Goal: Find specific page/section: Find specific page/section

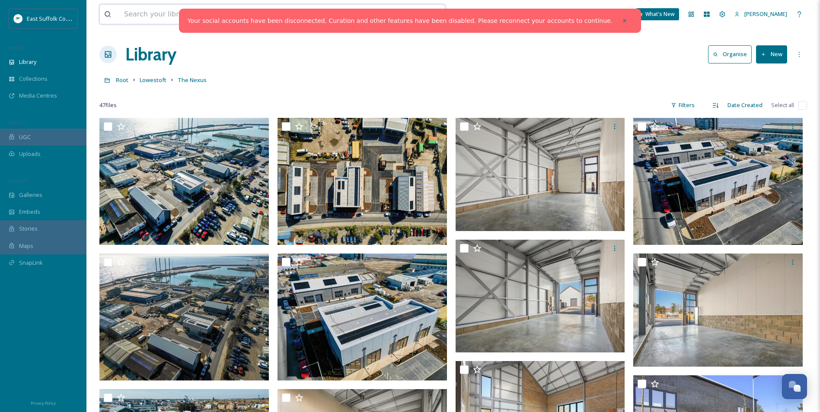
click at [178, 18] on input at bounding box center [239, 14] width 239 height 19
type input "tea"
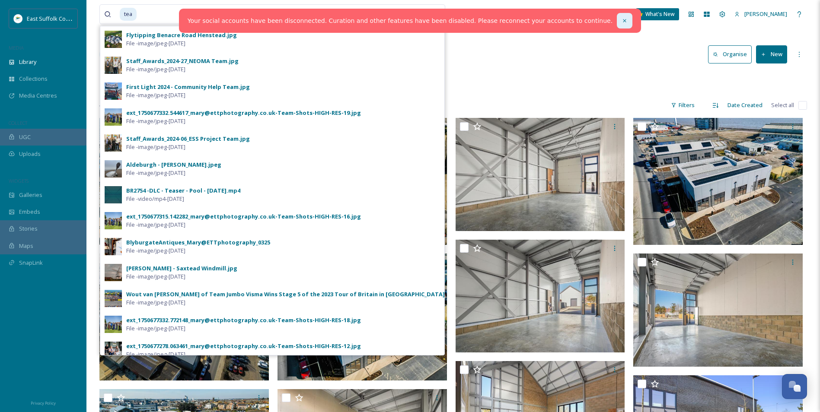
click at [622, 19] on icon at bounding box center [625, 21] width 6 height 6
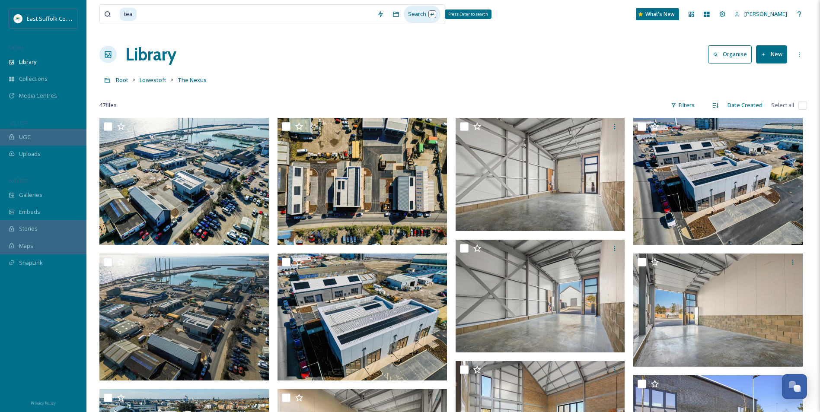
click at [425, 14] on div "Search Press Enter to search" at bounding box center [422, 14] width 37 height 17
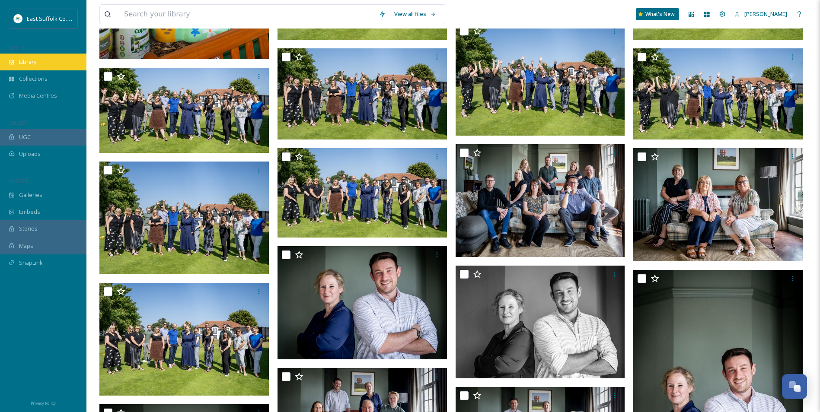
scroll to position [389, 0]
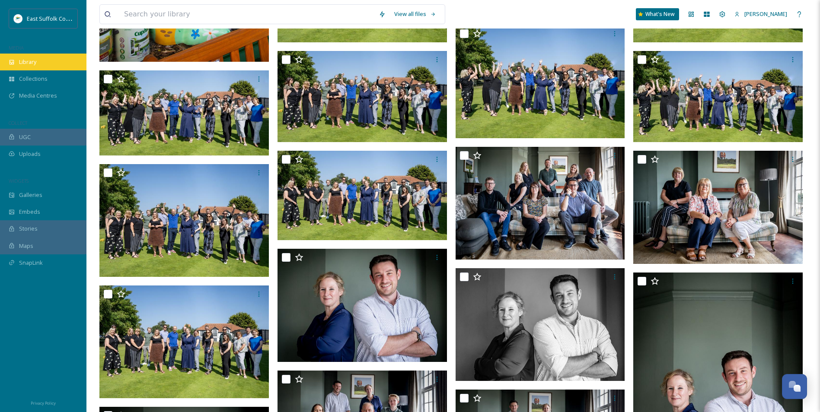
click at [24, 67] on div "Library" at bounding box center [43, 62] width 86 height 17
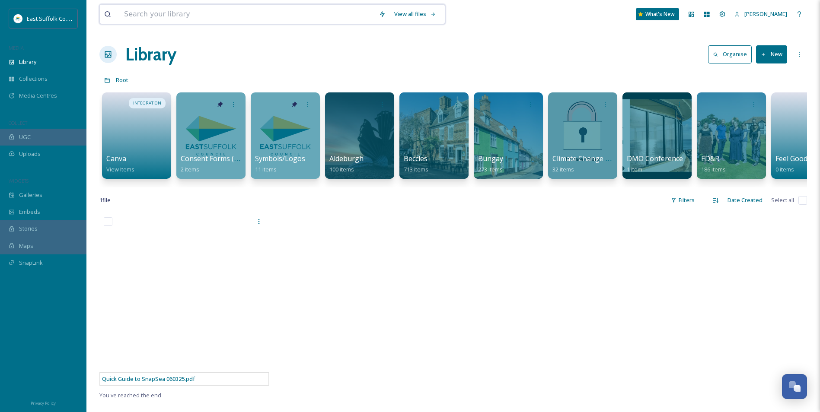
click at [204, 21] on input at bounding box center [247, 14] width 255 height 19
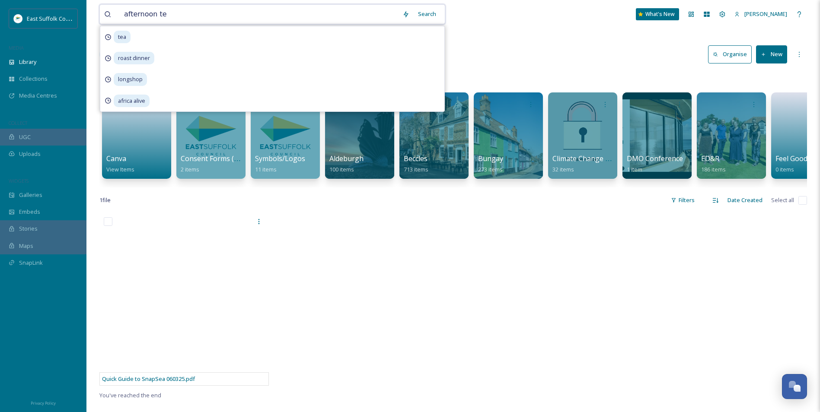
type input "afternoon tea"
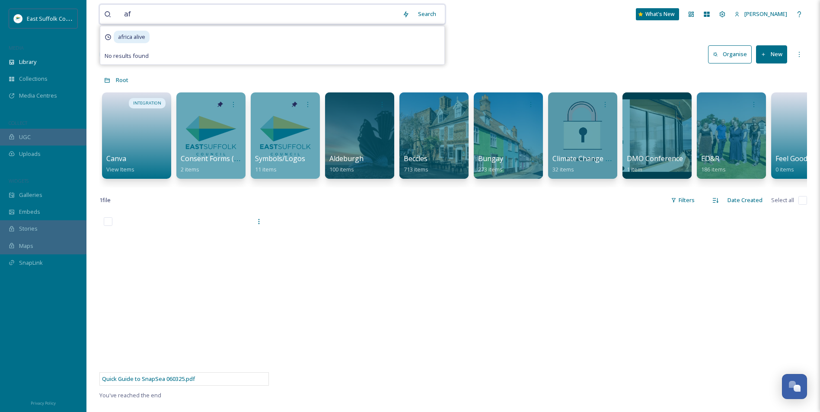
type input "a"
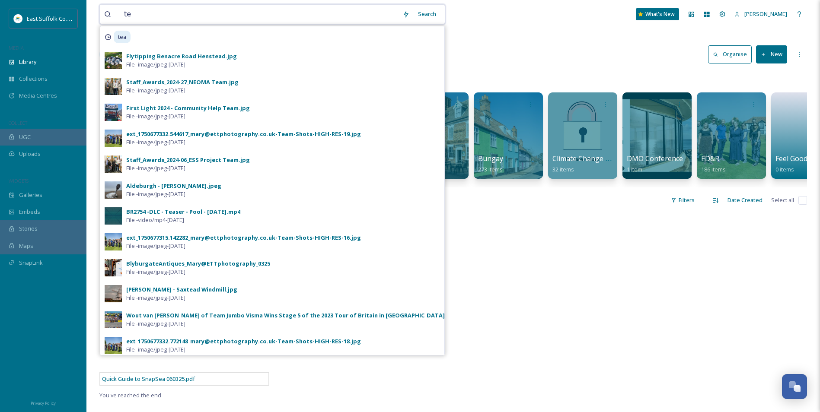
type input "t"
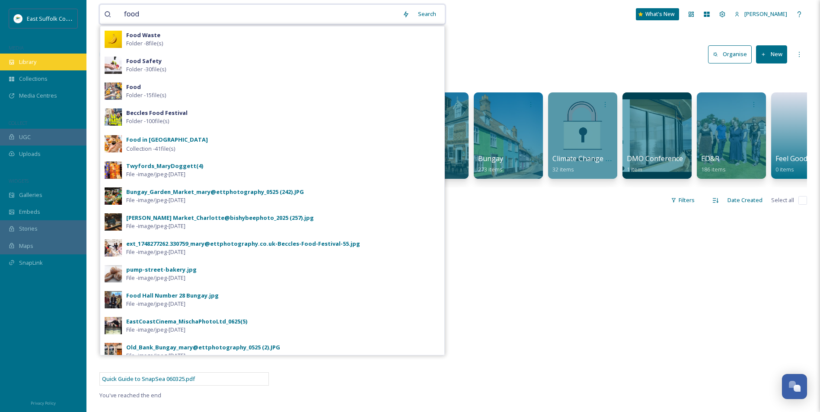
type input "food"
click at [32, 66] on span "Library" at bounding box center [27, 62] width 17 height 8
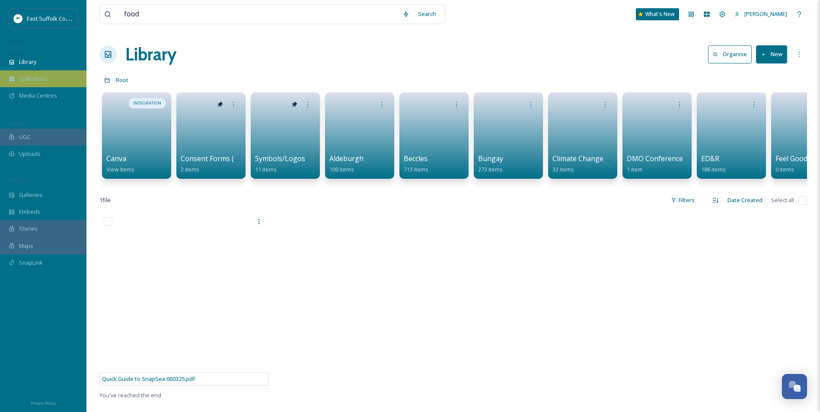
click at [35, 75] on span "Collections" at bounding box center [33, 79] width 29 height 8
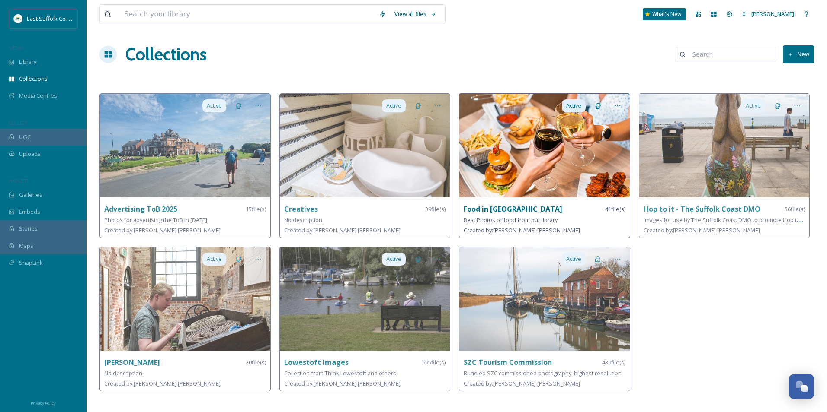
click at [564, 210] on div "Food in [GEOGRAPHIC_DATA] 41 file(s)" at bounding box center [545, 209] width 162 height 11
click at [492, 163] on img at bounding box center [544, 146] width 170 height 104
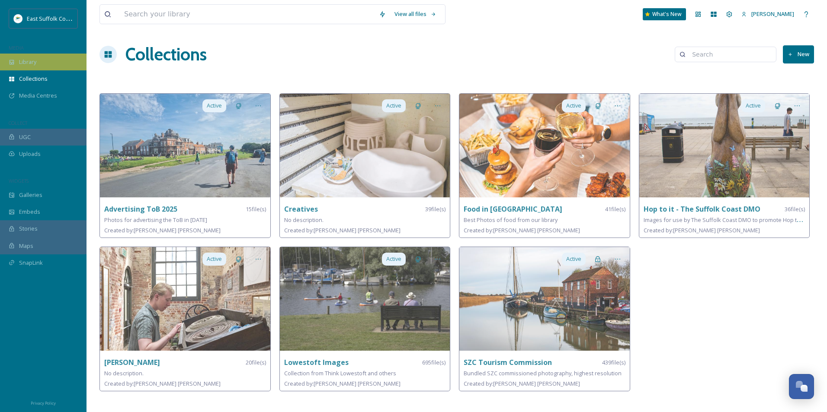
click at [48, 64] on div "Library" at bounding box center [43, 62] width 86 height 17
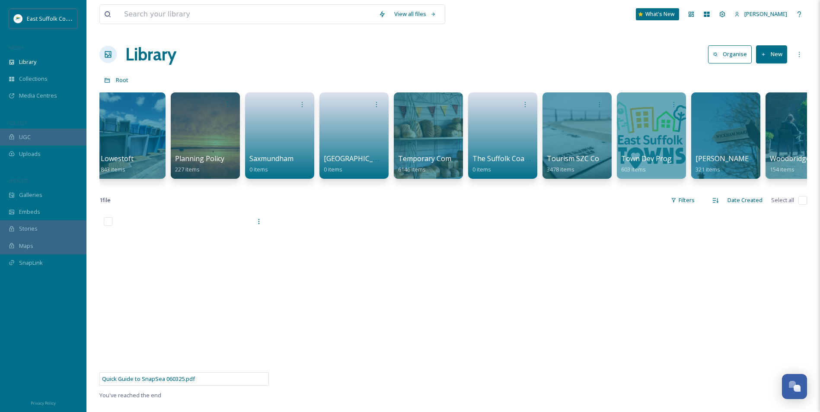
scroll to position [0, 1226]
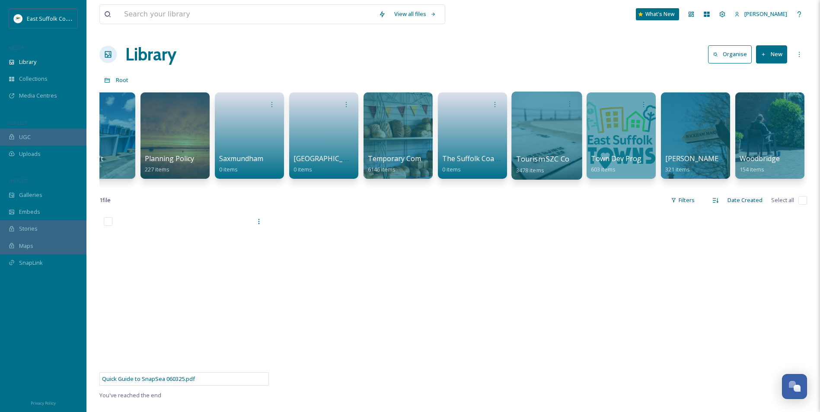
click at [558, 158] on span "Tourism SZC Commissions 1124" at bounding box center [569, 159] width 106 height 10
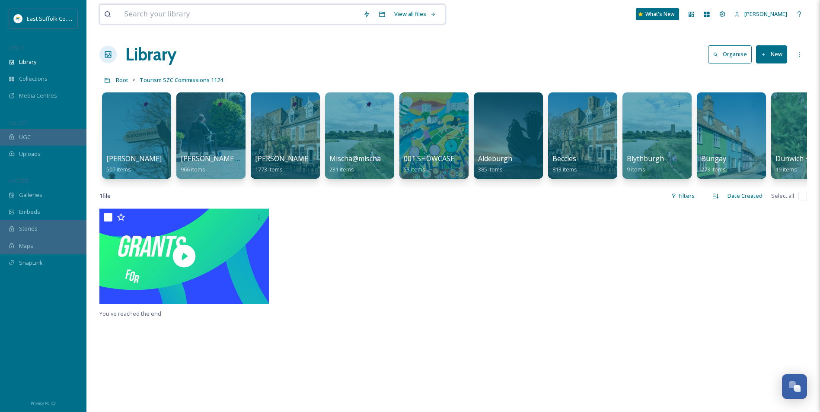
click at [177, 15] on input at bounding box center [239, 14] width 239 height 19
type input "acre farm"
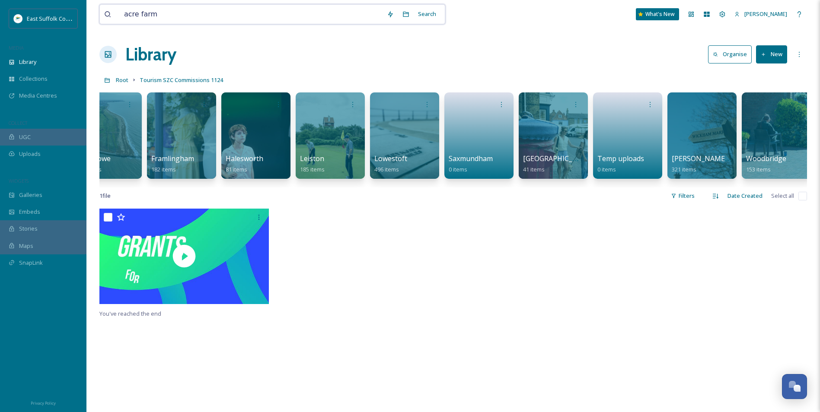
scroll to position [0, 780]
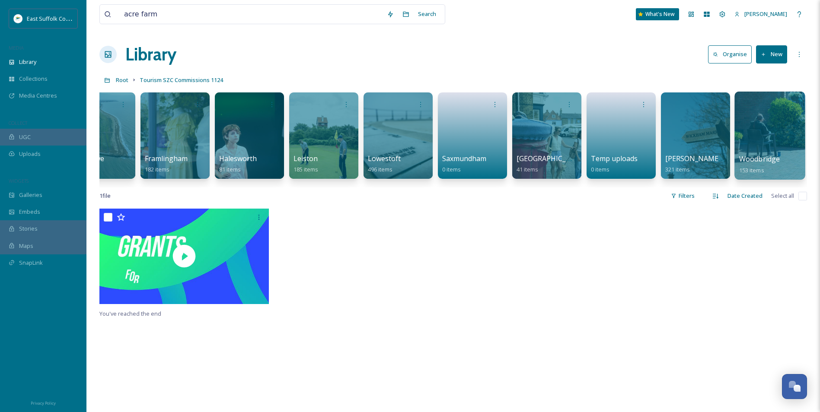
click at [745, 115] on div at bounding box center [770, 136] width 70 height 88
